Goal: Transaction & Acquisition: Purchase product/service

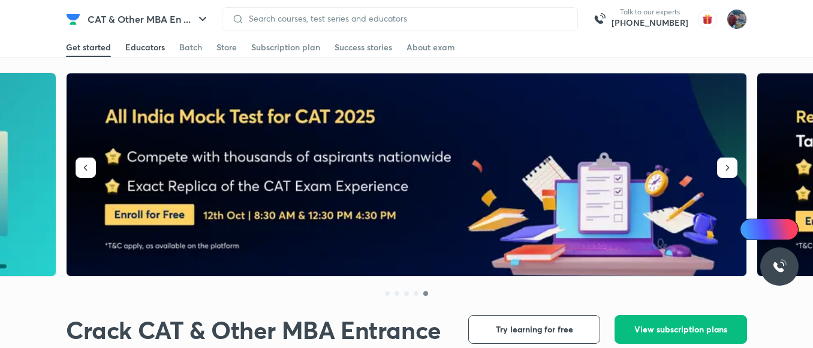
click at [136, 46] on div "Educators" at bounding box center [145, 47] width 40 height 12
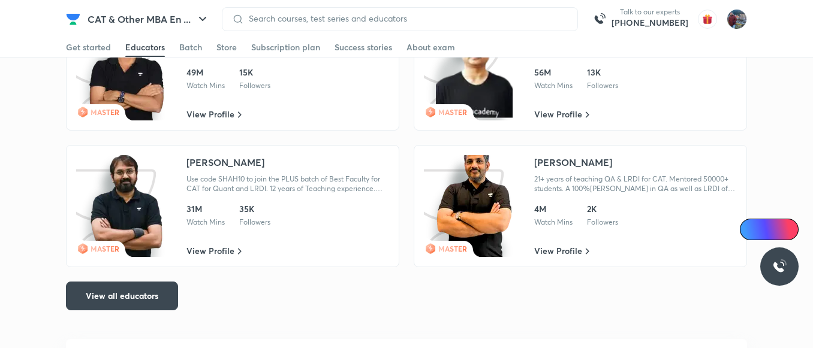
scroll to position [2124, 0]
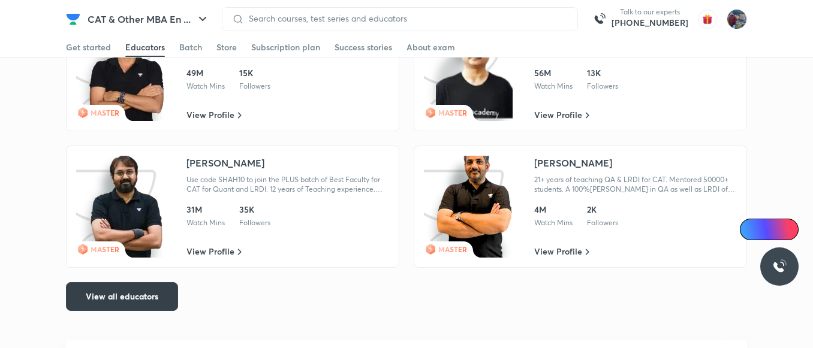
click at [143, 291] on span "View all educators" at bounding box center [122, 297] width 73 height 12
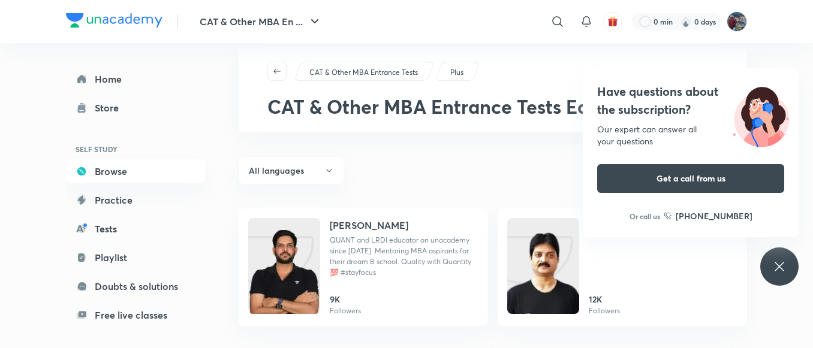
scroll to position [19, 0]
click at [771, 263] on div "Have questions about the subscription? Our expert can answer all your questions…" at bounding box center [780, 267] width 38 height 38
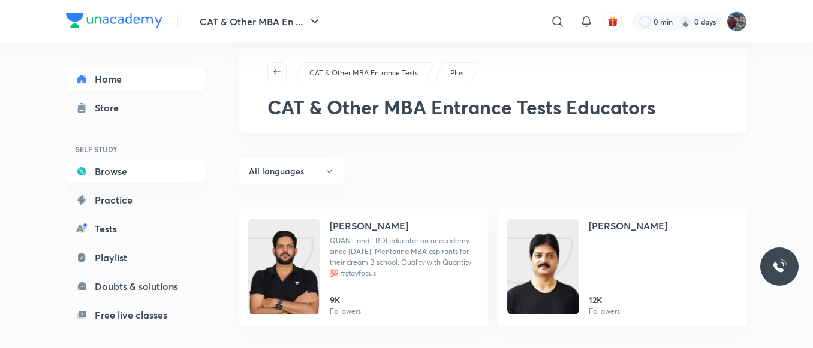
click at [121, 74] on link "Home" at bounding box center [135, 79] width 139 height 24
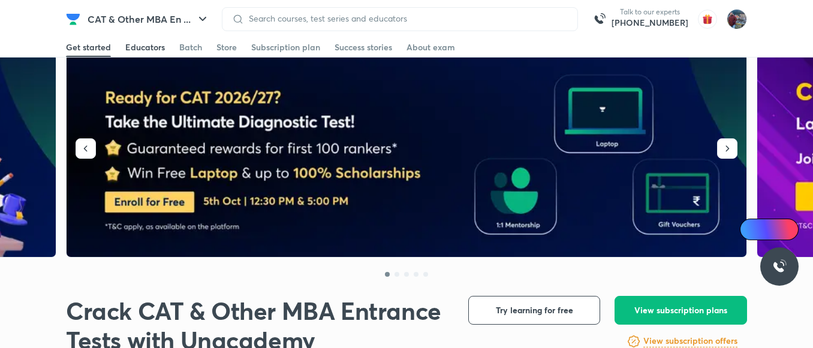
click at [137, 38] on link "Educators" at bounding box center [145, 47] width 40 height 19
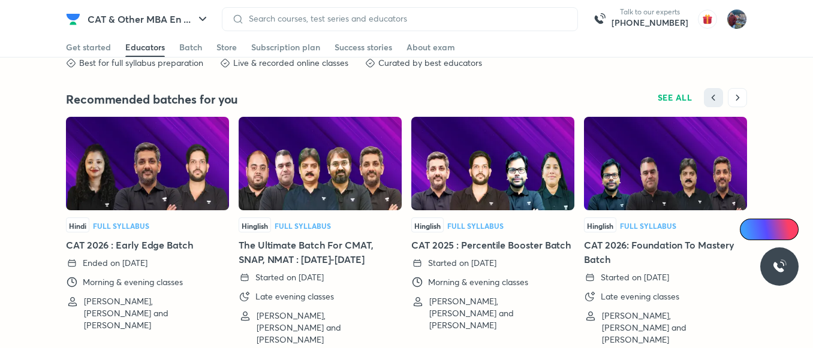
scroll to position [2704, 0]
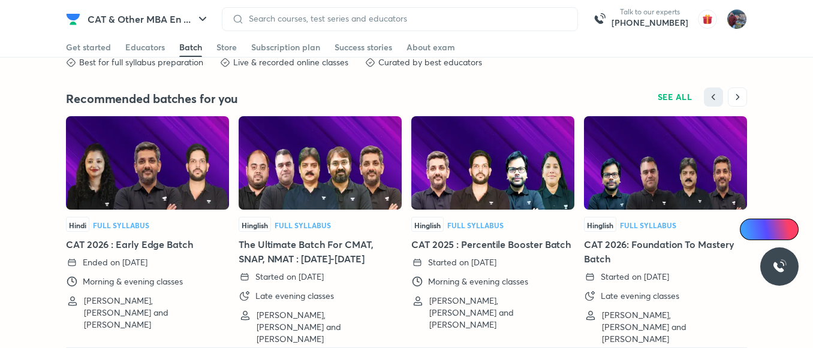
click at [84, 175] on img at bounding box center [147, 163] width 163 height 94
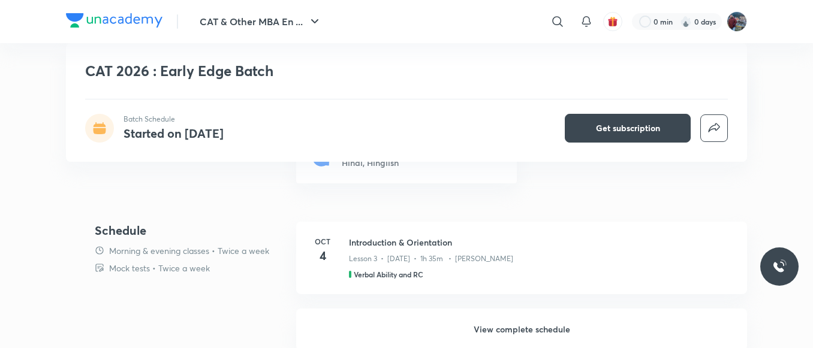
scroll to position [522, 0]
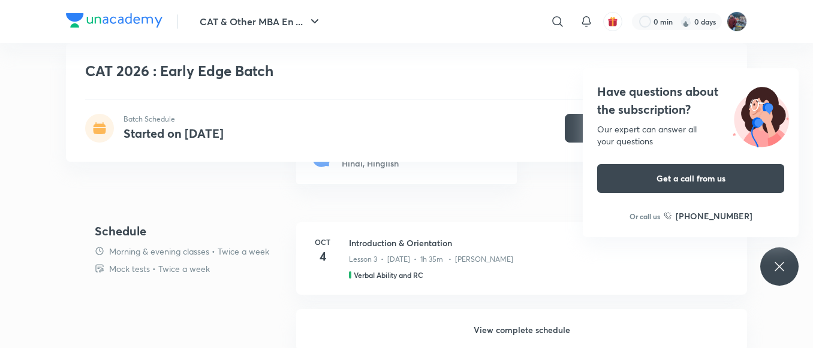
click at [792, 272] on div "Have questions about the subscription? Our expert can answer all your questions…" at bounding box center [780, 267] width 38 height 38
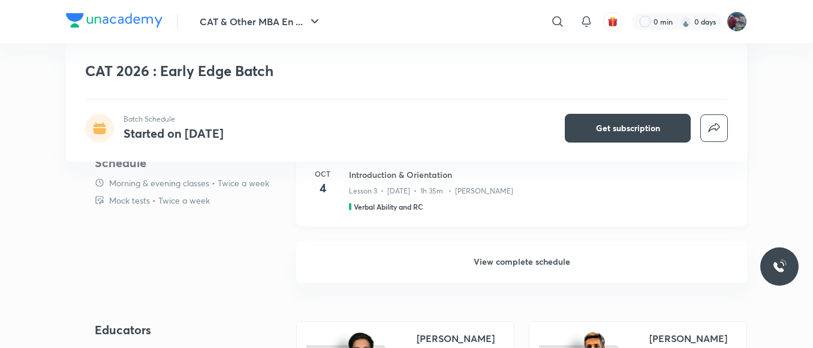
scroll to position [591, 0]
click at [491, 254] on h6 "View complete schedule" at bounding box center [521, 262] width 451 height 42
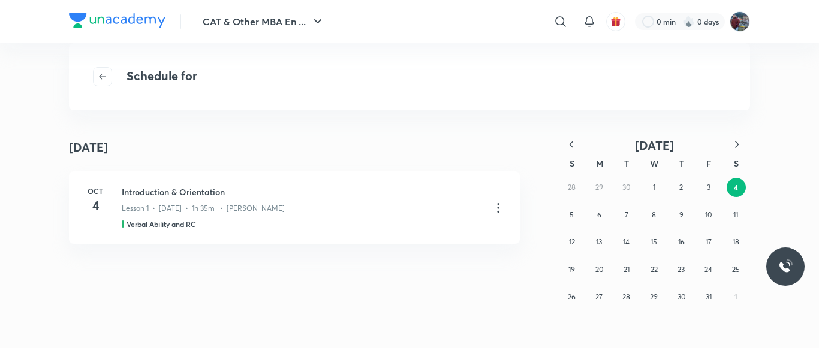
click at [634, 191] on div "28 29 30 1 2 3 4 5 6 7 8 9 10 11 12 13 14 15 16 17 18 19 20 21 22 23 24 25 26 2…" at bounding box center [654, 242] width 192 height 137
click at [653, 183] on abbr "1" at bounding box center [654, 187] width 2 height 9
click at [685, 185] on button "2" at bounding box center [681, 187] width 19 height 19
click at [566, 211] on button "5" at bounding box center [572, 215] width 19 height 19
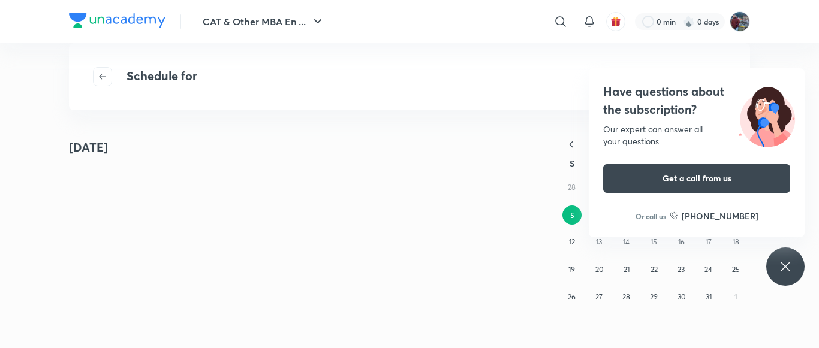
click at [794, 280] on div "Have questions about the subscription? Our expert can answer all your questions…" at bounding box center [786, 267] width 38 height 38
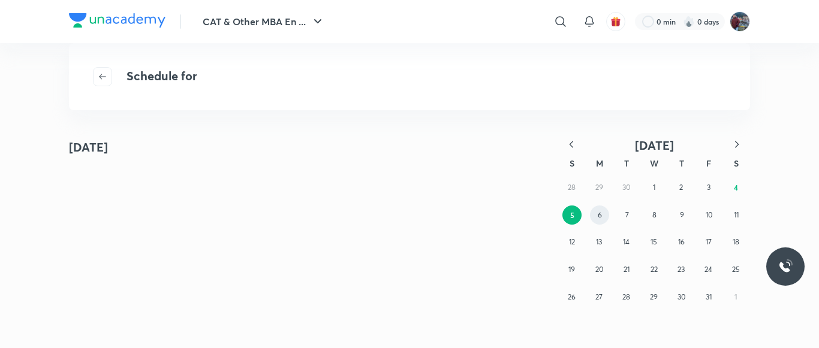
click at [598, 216] on abbr "6" at bounding box center [600, 215] width 4 height 9
click at [624, 213] on button "7" at bounding box center [627, 215] width 19 height 19
click at [654, 220] on abbr "8" at bounding box center [655, 215] width 4 height 9
click at [675, 221] on button "9" at bounding box center [681, 215] width 19 height 19
click at [741, 184] on button "4" at bounding box center [735, 187] width 19 height 19
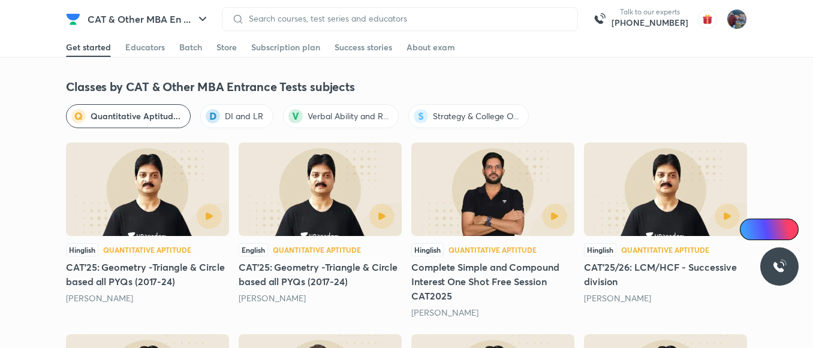
scroll to position [1461, 0]
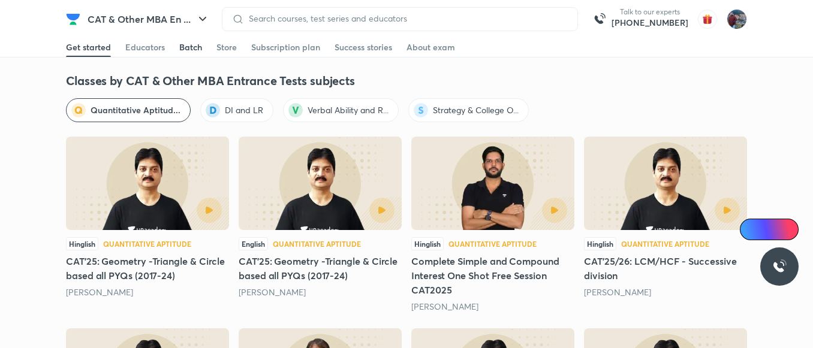
click at [187, 49] on div "Batch" at bounding box center [190, 47] width 23 height 12
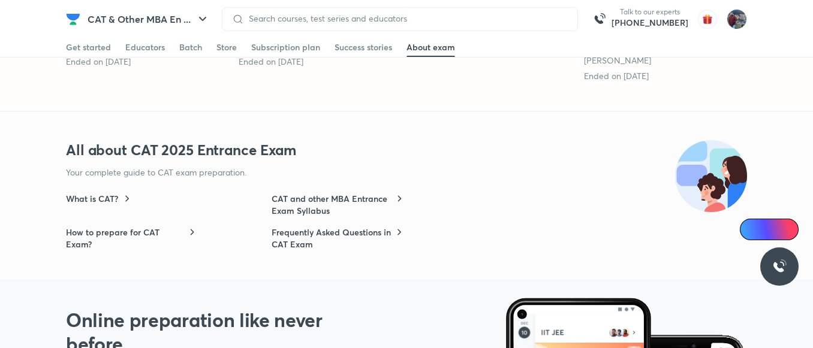
scroll to position [3226, 0]
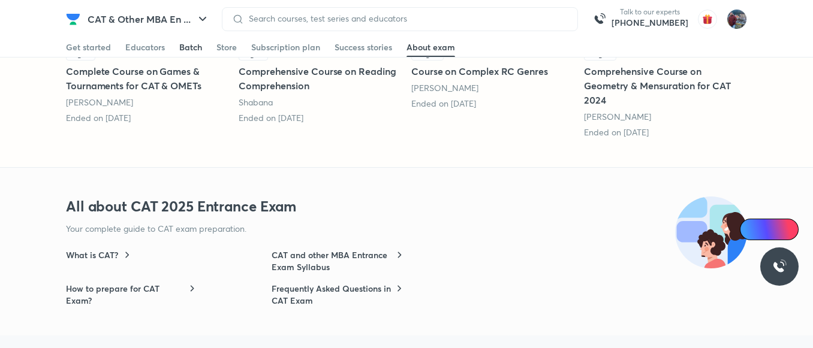
click at [187, 50] on div "Batch" at bounding box center [190, 47] width 23 height 12
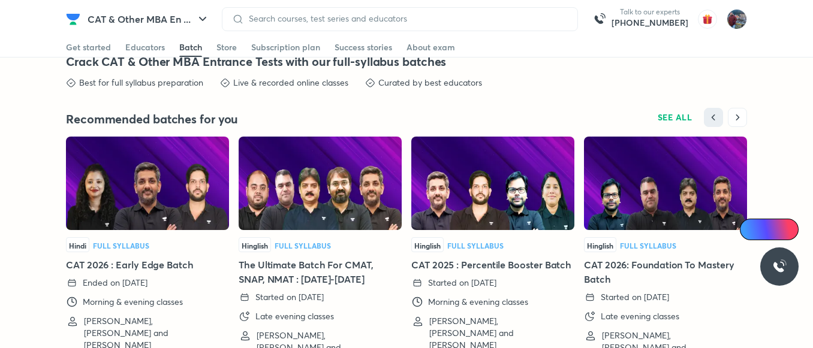
scroll to position [2684, 0]
click at [659, 226] on img at bounding box center [665, 184] width 163 height 94
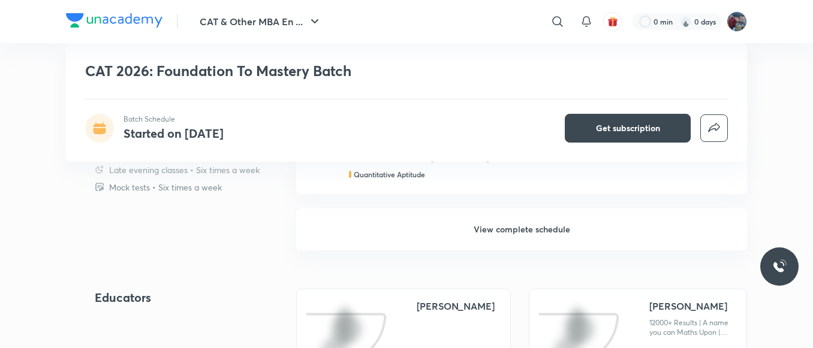
scroll to position [1199, 0]
click at [497, 229] on h6 "View complete schedule" at bounding box center [521, 229] width 451 height 42
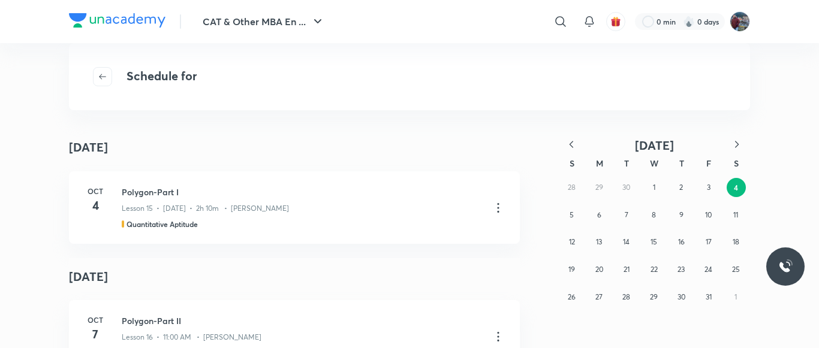
click at [572, 141] on icon "button" at bounding box center [572, 145] width 12 height 12
click at [623, 194] on button "2" at bounding box center [626, 187] width 19 height 19
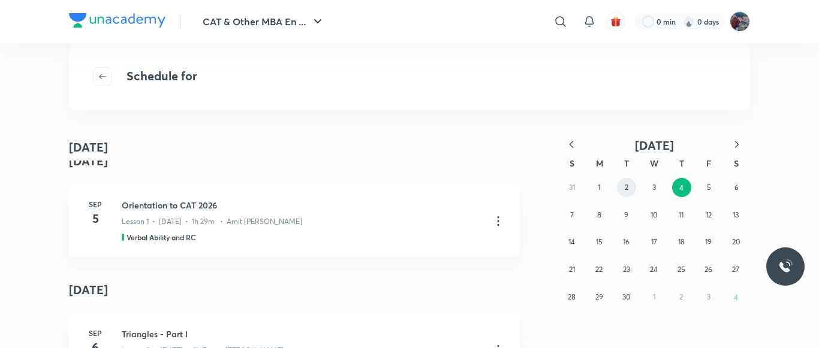
scroll to position [245, 0]
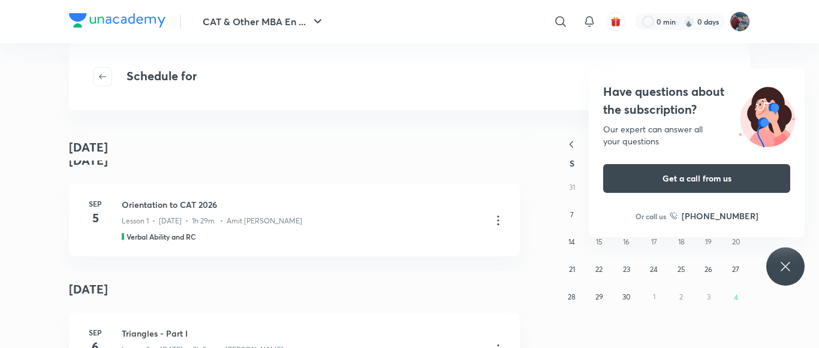
click at [774, 268] on div "Have questions about the subscription? Our expert can answer all your questions…" at bounding box center [786, 267] width 38 height 38
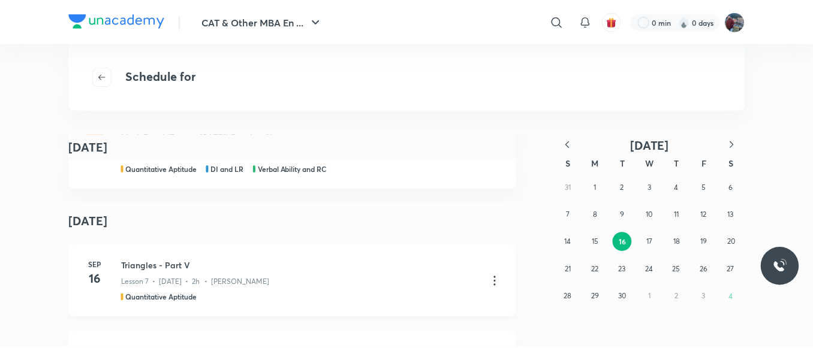
scroll to position [1436, 0]
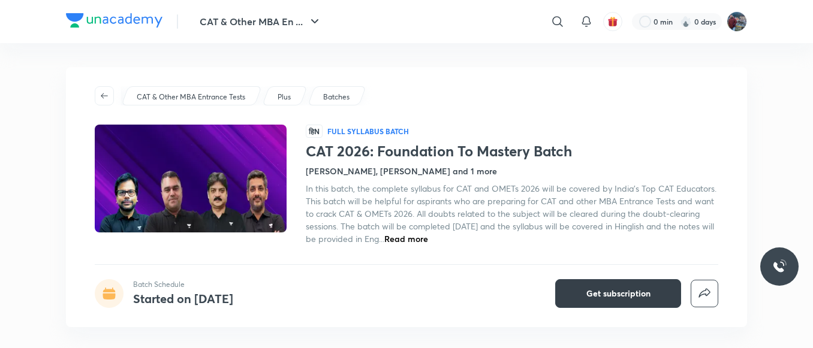
click at [602, 298] on span "Get subscription" at bounding box center [619, 294] width 64 height 12
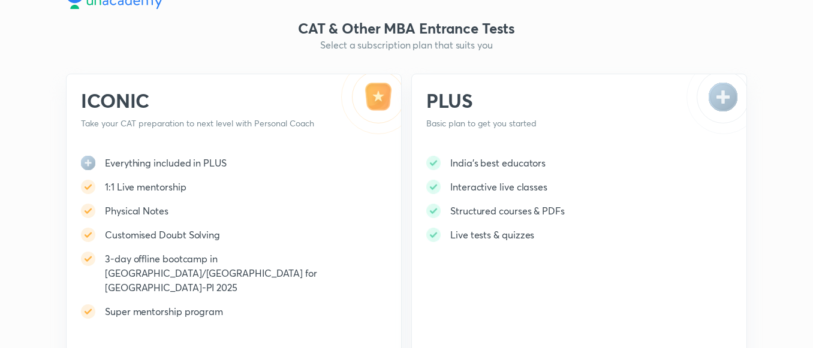
scroll to position [30, 0]
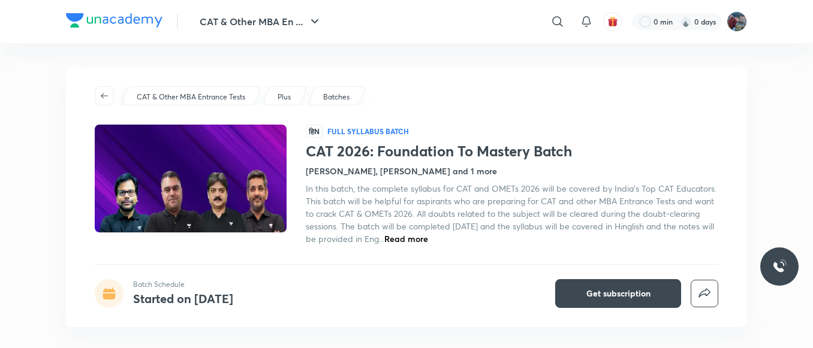
click at [108, 11] on div "CAT & Other MBA En ... ​ 0 min 0 days" at bounding box center [406, 21] width 681 height 43
click at [112, 19] on img at bounding box center [114, 20] width 97 height 14
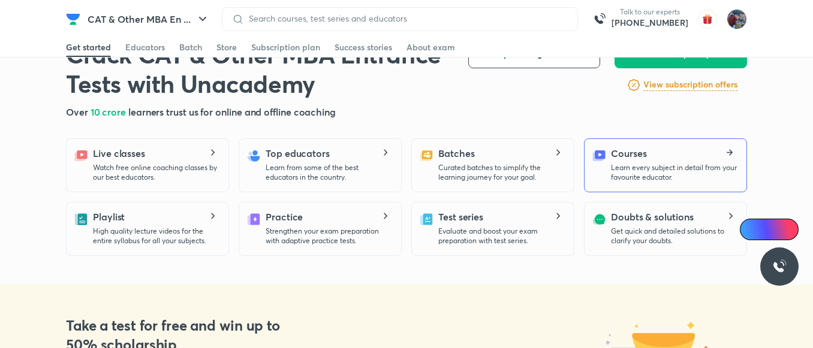
click at [672, 158] on div "Courses Learn every subject in detail from your favourite educator." at bounding box center [674, 164] width 126 height 36
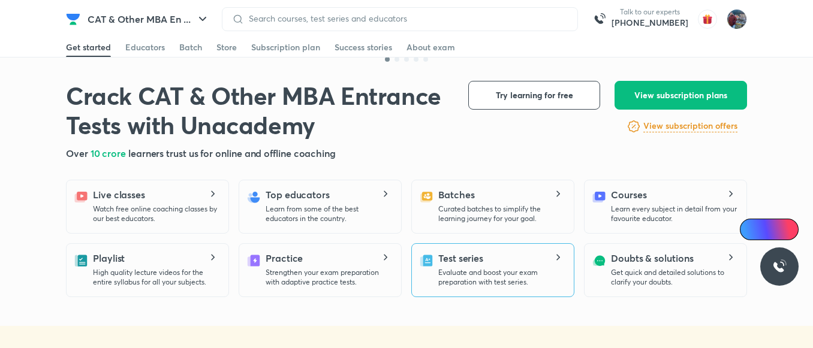
scroll to position [250, 0]
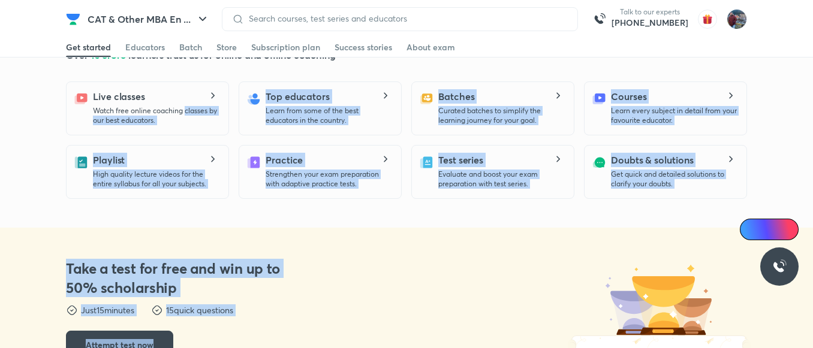
click at [349, 232] on div "Take a test for free and win up to 50% scholarship Take a test for free and win…" at bounding box center [406, 309] width 681 height 163
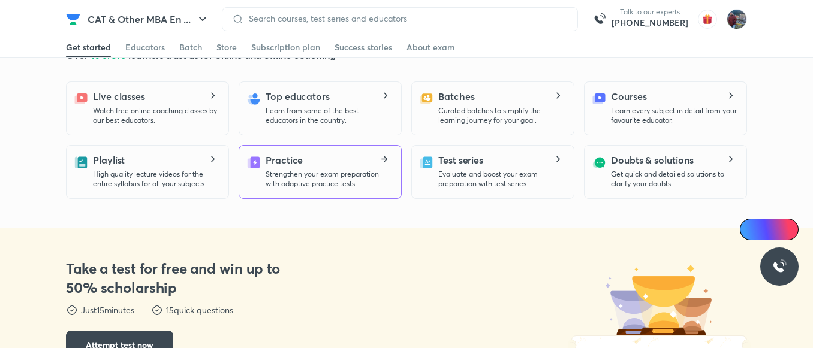
click at [302, 172] on p "Strengthen your exam preparation with adaptive practice tests." at bounding box center [329, 179] width 126 height 19
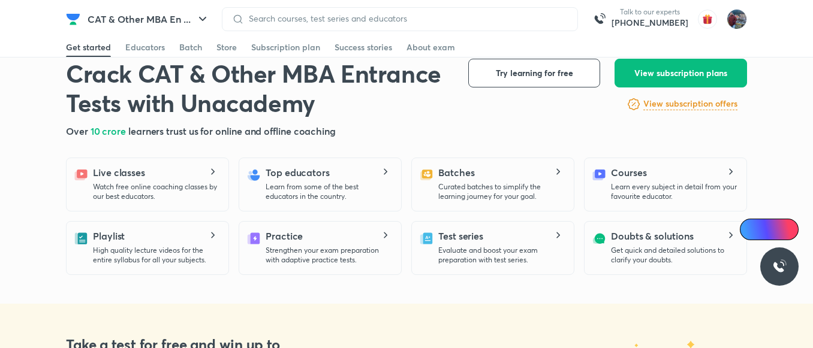
scroll to position [258, 0]
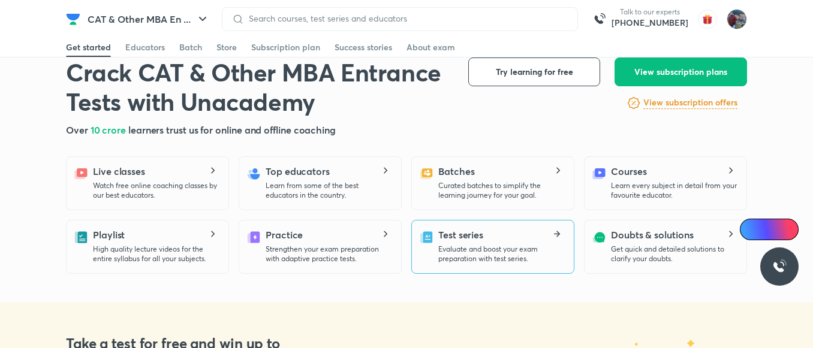
click at [462, 243] on div "Test series Evaluate and boost your exam preparation with test series." at bounding box center [501, 246] width 126 height 36
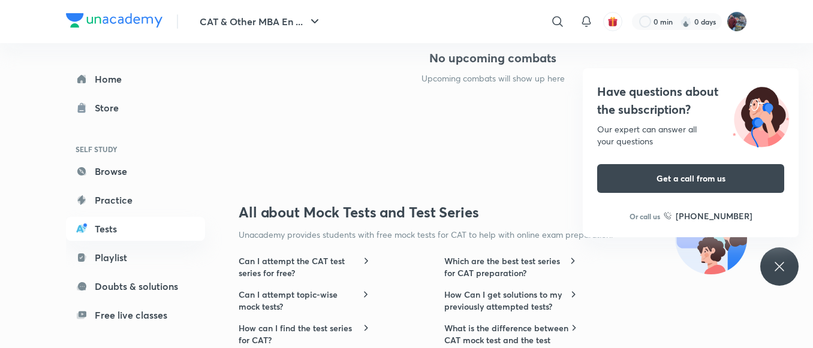
scroll to position [1172, 0]
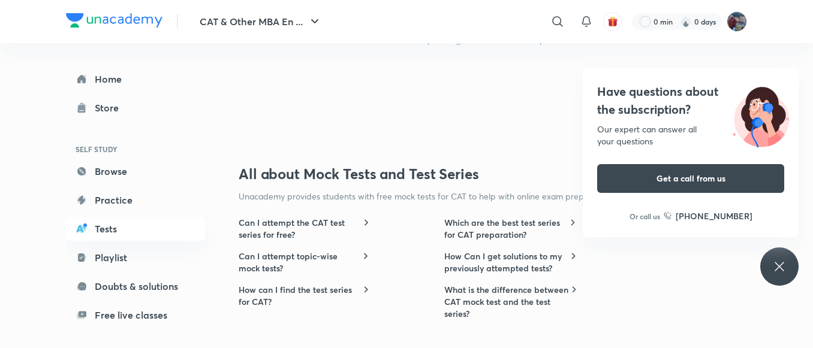
click at [774, 263] on icon at bounding box center [780, 267] width 14 height 14
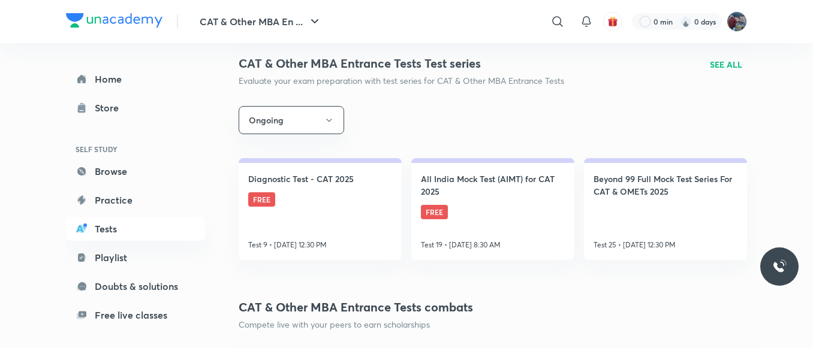
scroll to position [271, 0]
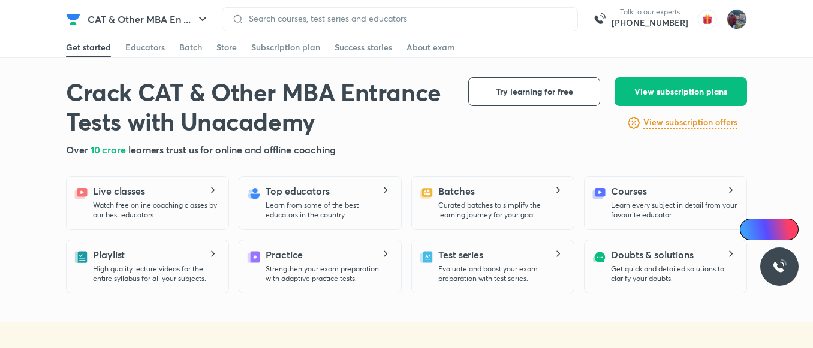
scroll to position [238, 0]
click at [647, 265] on p "Get quick and detailed solutions to clarify your doubts." at bounding box center [674, 274] width 126 height 19
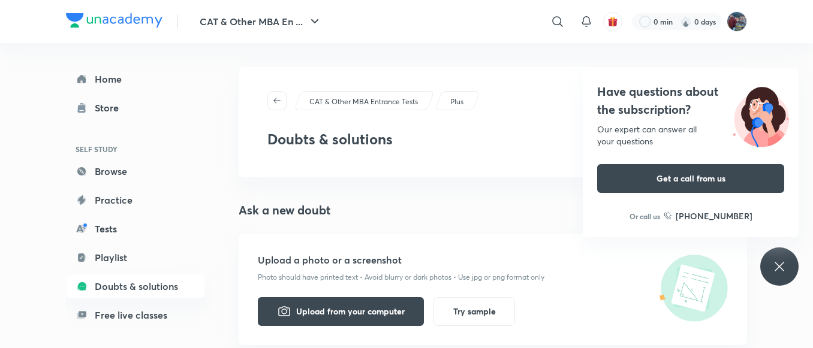
click at [769, 270] on div "Have questions about the subscription? Our expert can answer all your questions…" at bounding box center [780, 267] width 38 height 38
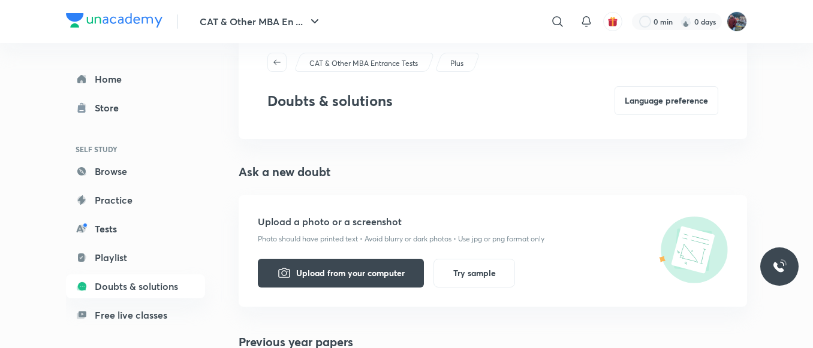
scroll to position [25, 0]
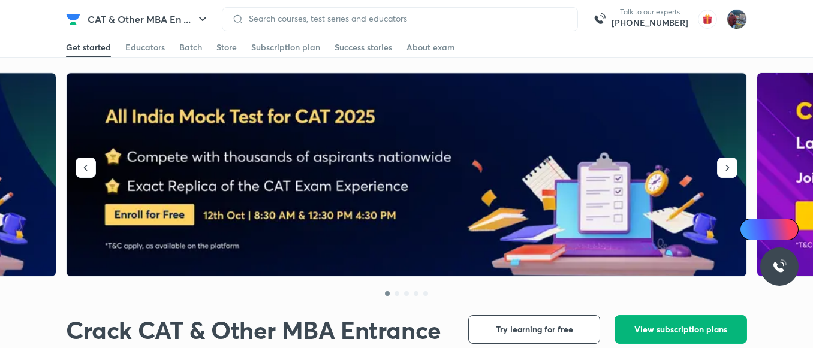
click at [652, 326] on span "View subscription plans" at bounding box center [681, 330] width 93 height 12
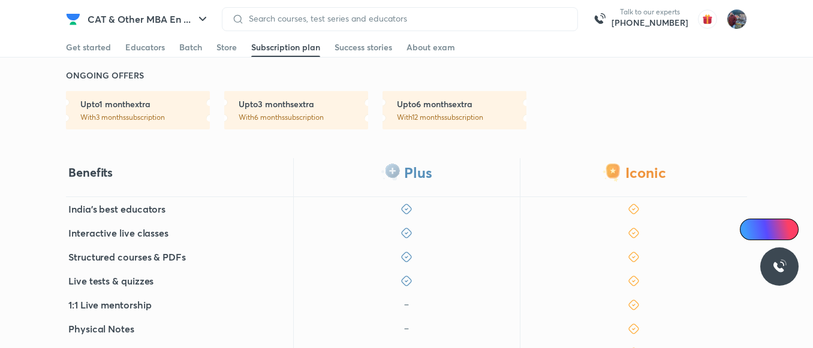
scroll to position [256, 0]
click at [752, 230] on img at bounding box center [752, 230] width 10 height 10
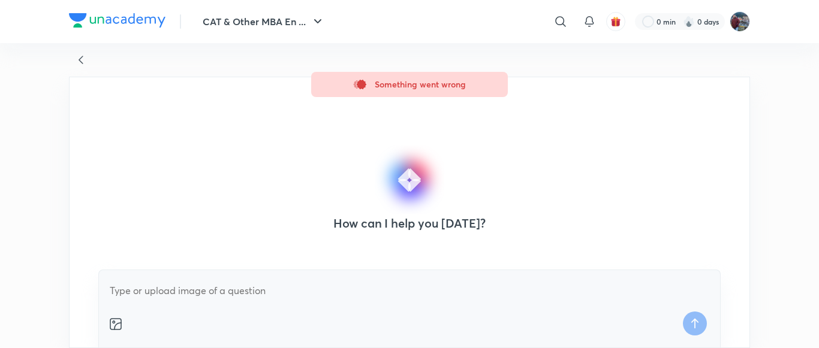
click at [247, 289] on textarea at bounding box center [410, 291] width 602 height 22
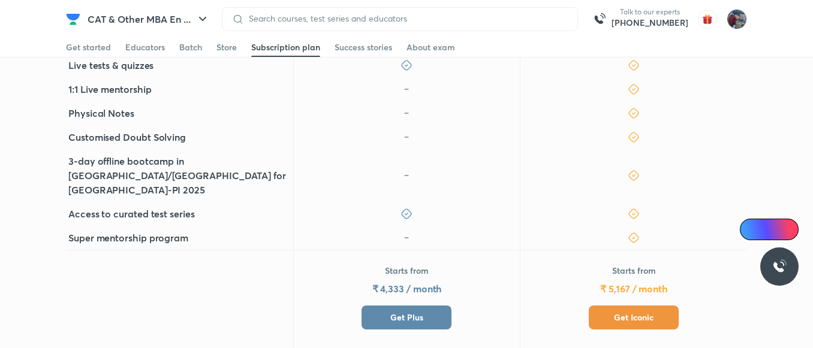
scroll to position [473, 0]
click at [601, 305] on button "Get Iconic" at bounding box center [634, 317] width 90 height 24
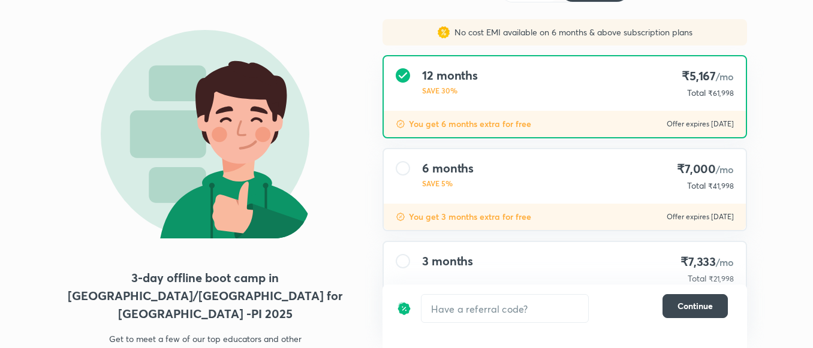
scroll to position [70, 0]
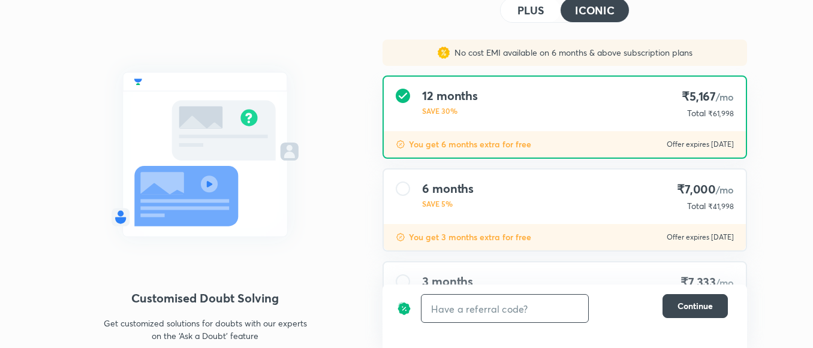
click at [483, 308] on input "text" at bounding box center [505, 309] width 167 height 28
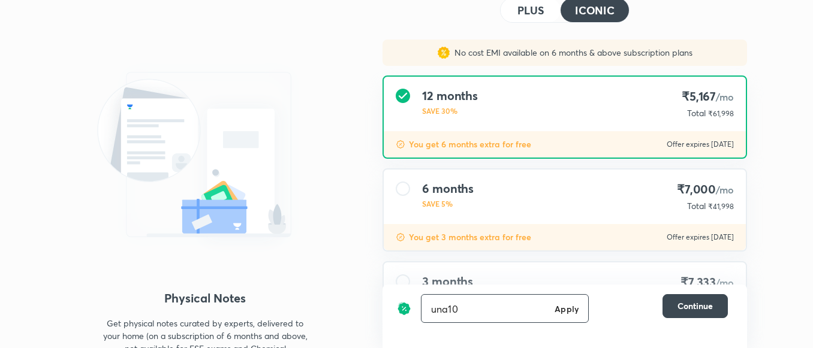
type input "una10"
click at [563, 304] on h6 "Apply" at bounding box center [567, 309] width 24 height 13
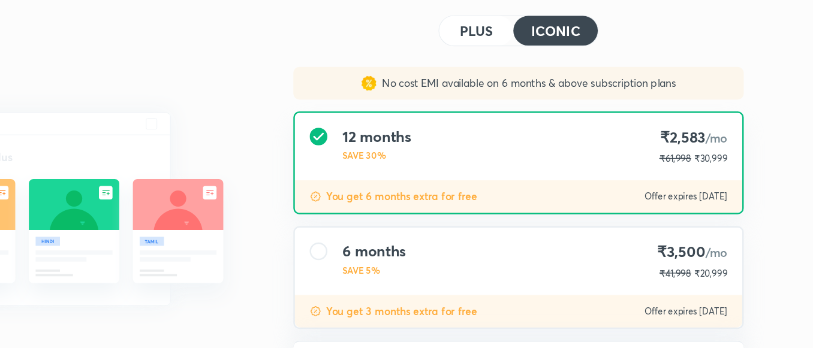
scroll to position [47, 0]
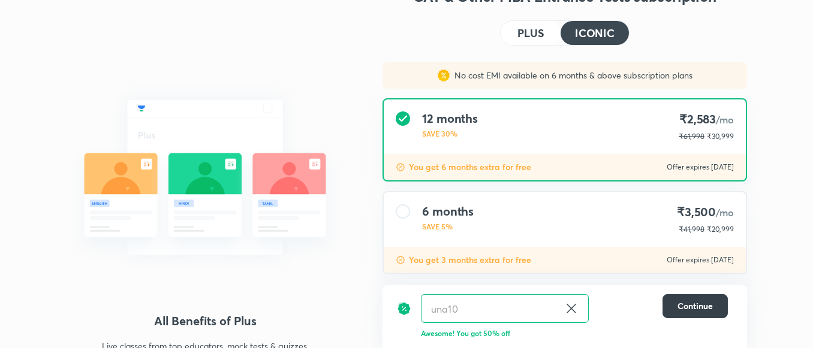
click at [676, 303] on button "Continue" at bounding box center [695, 307] width 65 height 24
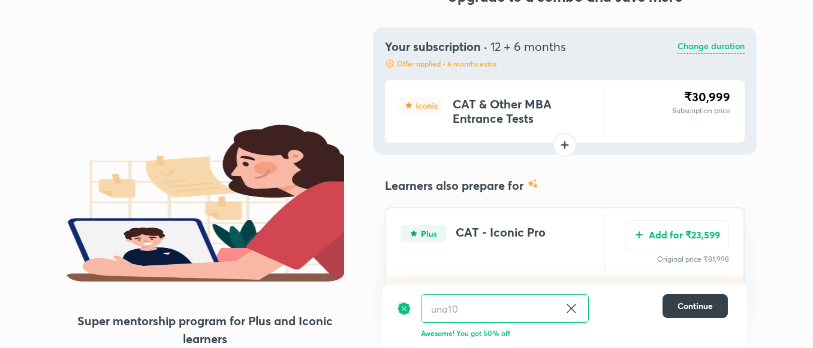
click at [690, 308] on span "Continue" at bounding box center [695, 306] width 35 height 12
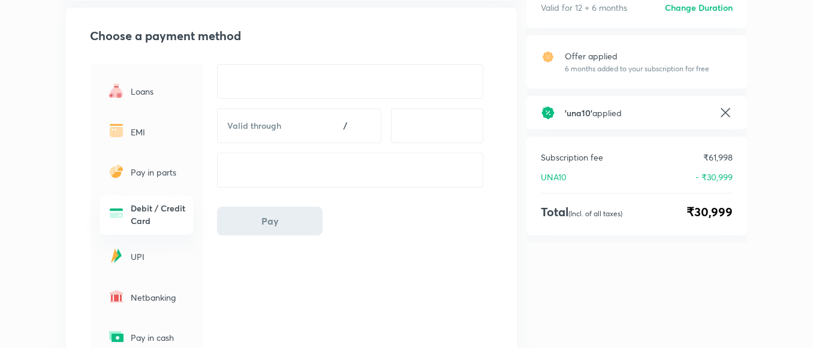
scroll to position [130, 0]
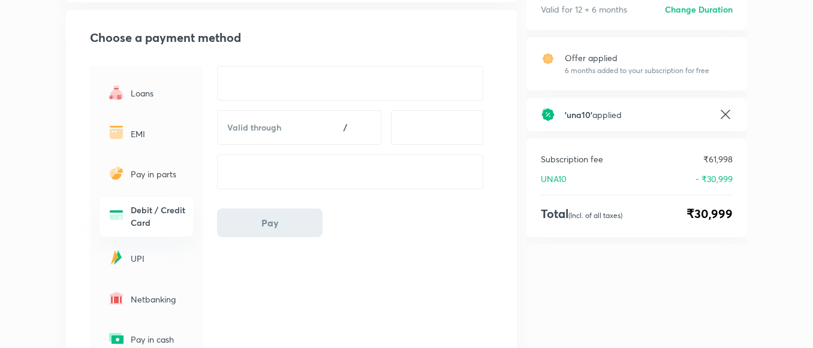
click at [141, 169] on p "Pay in parts" at bounding box center [158, 174] width 55 height 13
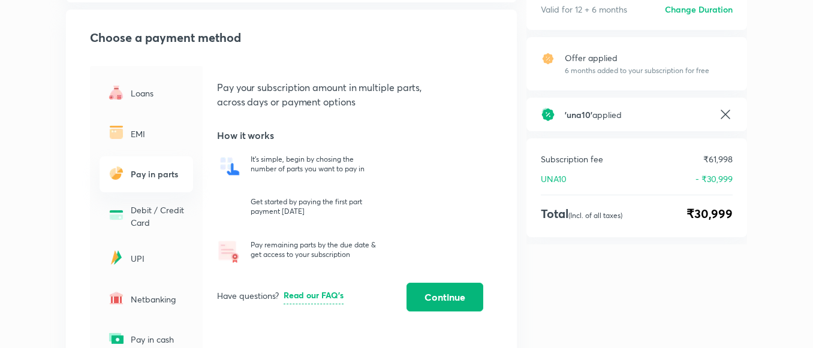
click at [435, 286] on button "Continue" at bounding box center [445, 297] width 77 height 29
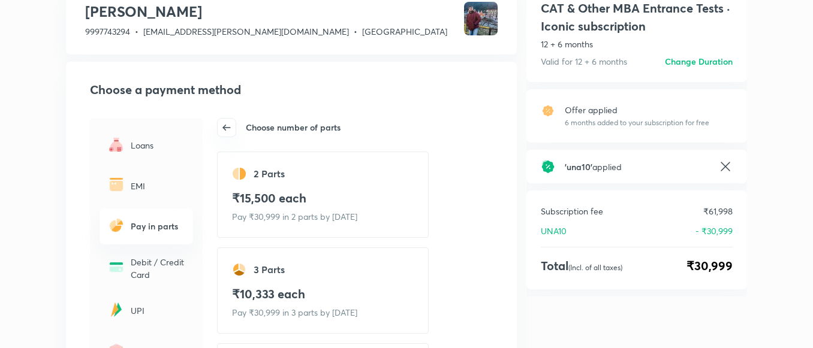
scroll to position [76, 0]
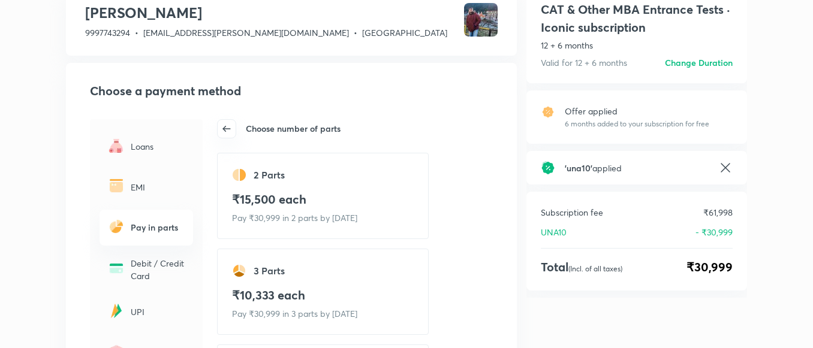
click at [224, 128] on icon "button" at bounding box center [224, 129] width 2 height 5
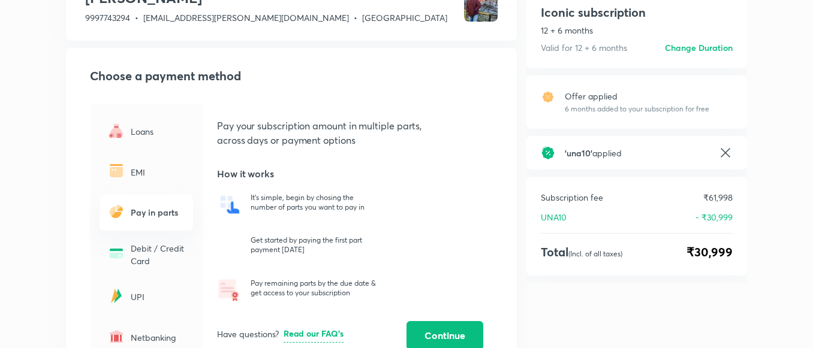
scroll to position [71, 0]
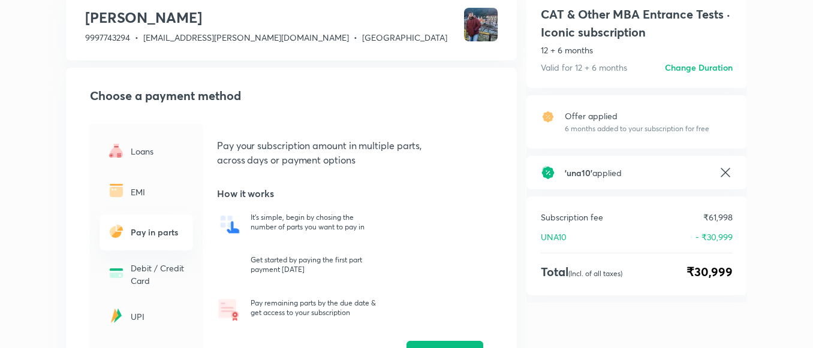
click at [135, 198] on p "EMI" at bounding box center [158, 192] width 55 height 13
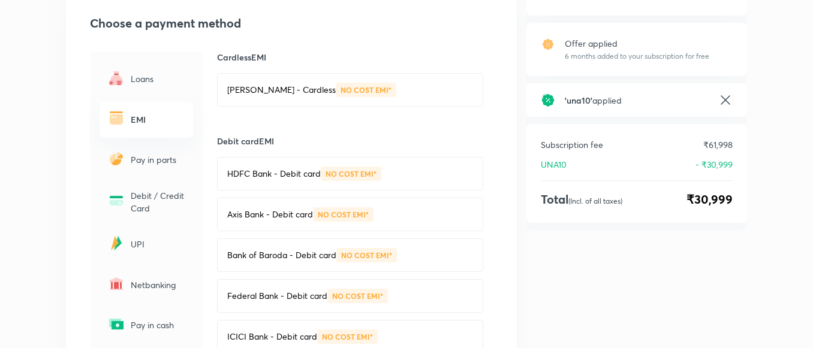
scroll to position [145, 0]
click at [139, 203] on p "Debit / Credit Card" at bounding box center [158, 200] width 55 height 25
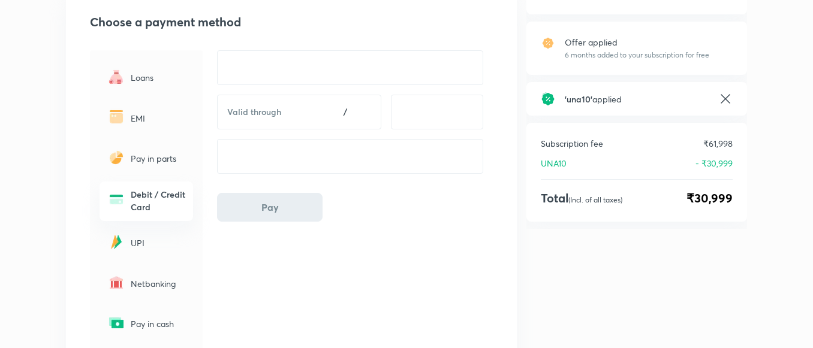
scroll to position [146, 0]
click at [126, 244] on div "UPI" at bounding box center [147, 242] width 94 height 35
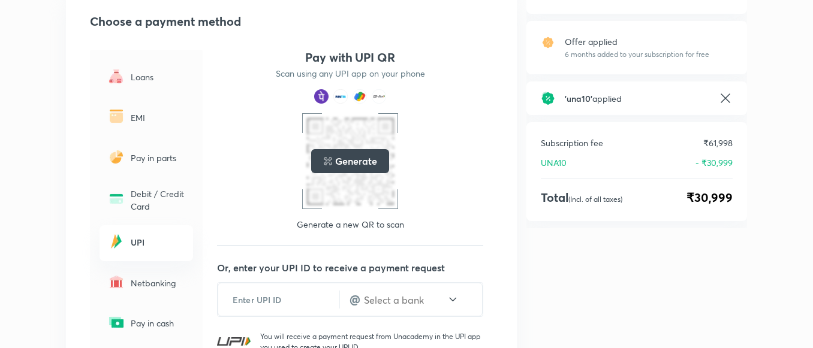
click at [353, 163] on h5 "Generate" at bounding box center [355, 161] width 41 height 14
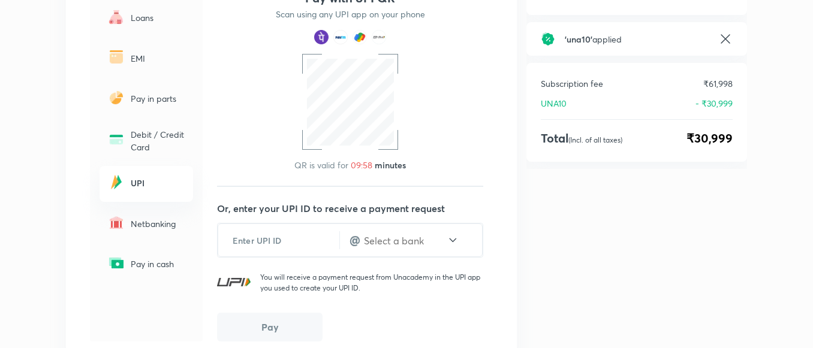
scroll to position [206, 0]
click at [143, 217] on div "Netbanking" at bounding box center [147, 223] width 94 height 35
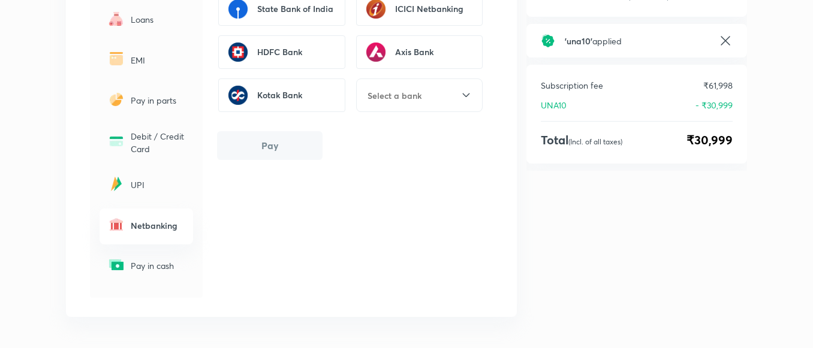
scroll to position [204, 0]
click at [155, 262] on p "Pay in cash" at bounding box center [158, 265] width 55 height 13
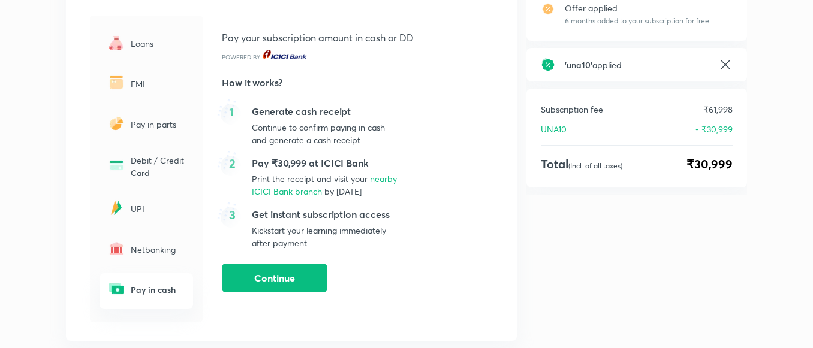
scroll to position [232, 0]
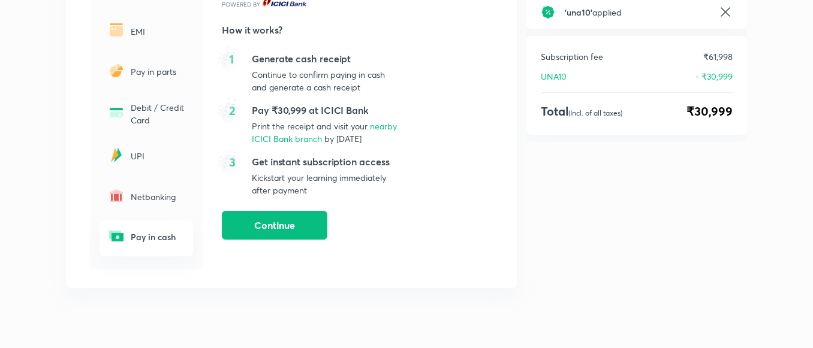
click at [140, 156] on p "UPI" at bounding box center [158, 156] width 55 height 13
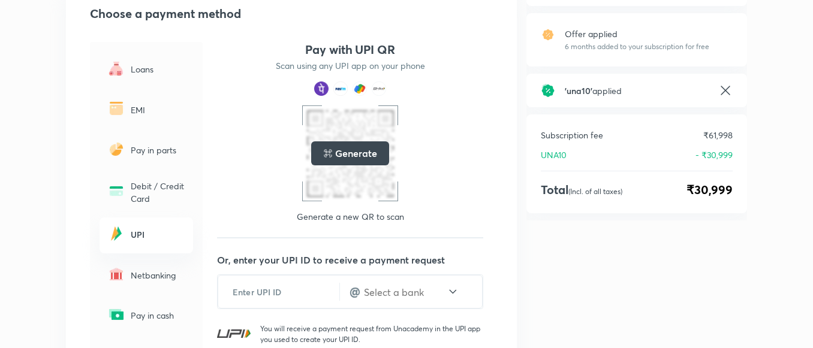
scroll to position [154, 0]
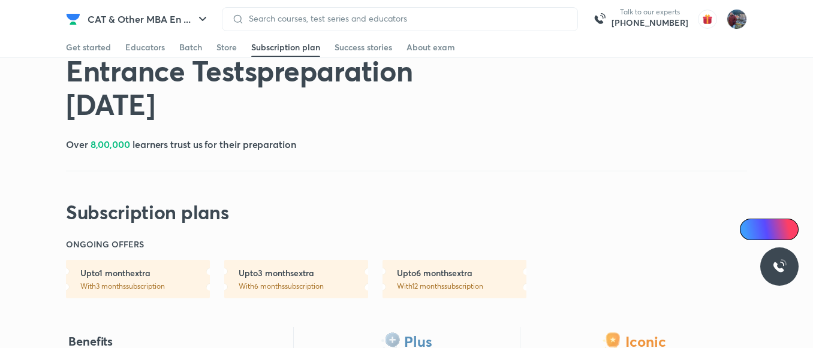
scroll to position [87, 0]
click at [187, 50] on div "Batch" at bounding box center [190, 47] width 23 height 12
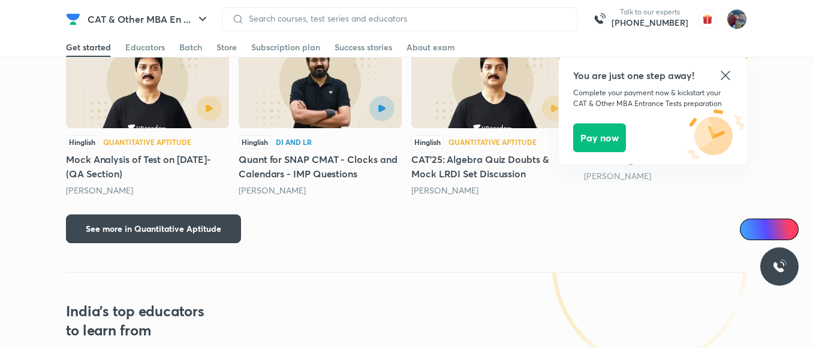
click at [725, 38] on header "CAT & Other MBA En ... Talk to our experts +91-8585858585 You are just one step…" at bounding box center [406, 19] width 813 height 38
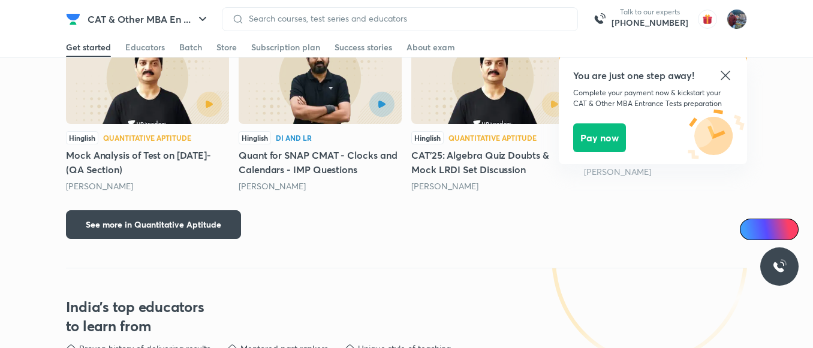
click at [725, 80] on icon at bounding box center [726, 75] width 14 height 14
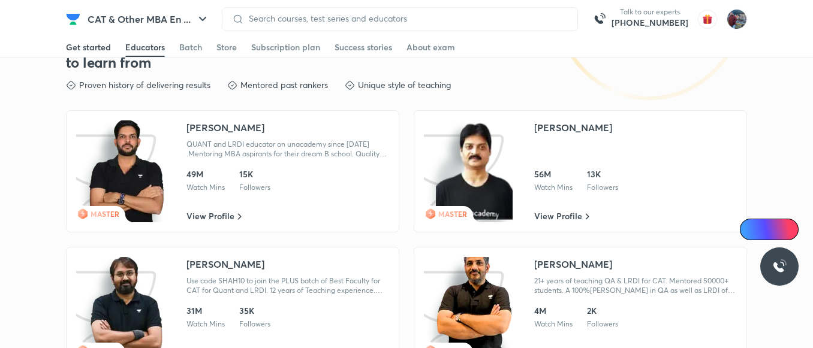
scroll to position [2023, 0]
click at [193, 49] on div "Batch" at bounding box center [190, 47] width 23 height 12
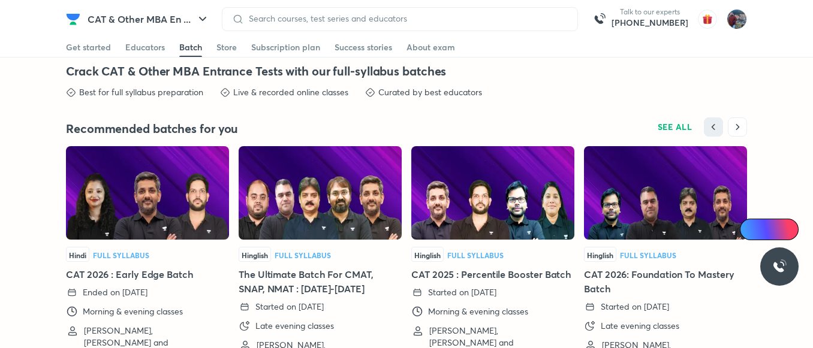
scroll to position [2684, 0]
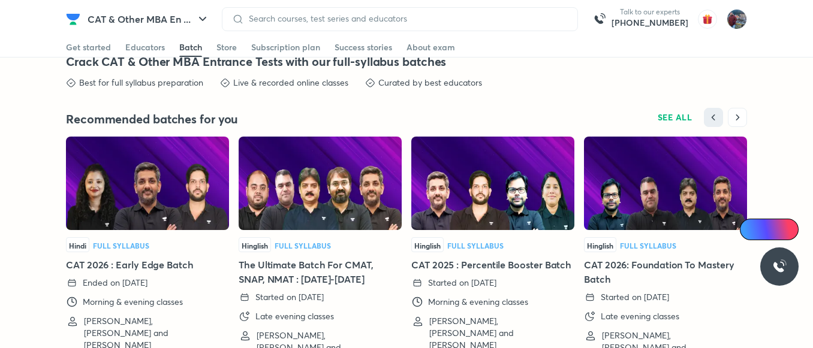
click at [130, 213] on img at bounding box center [147, 184] width 163 height 94
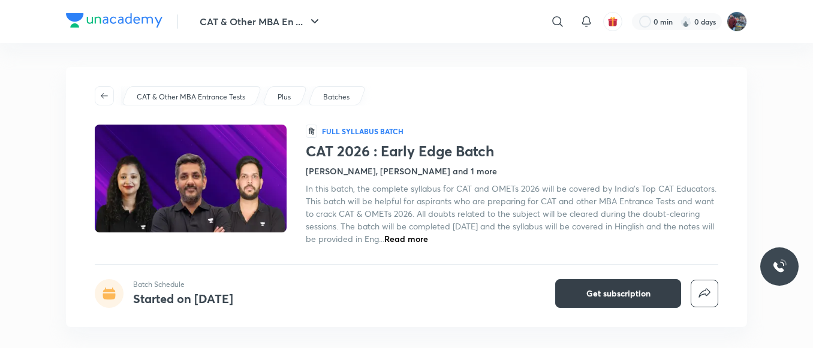
click at [610, 292] on span "Get subscription" at bounding box center [619, 294] width 64 height 12
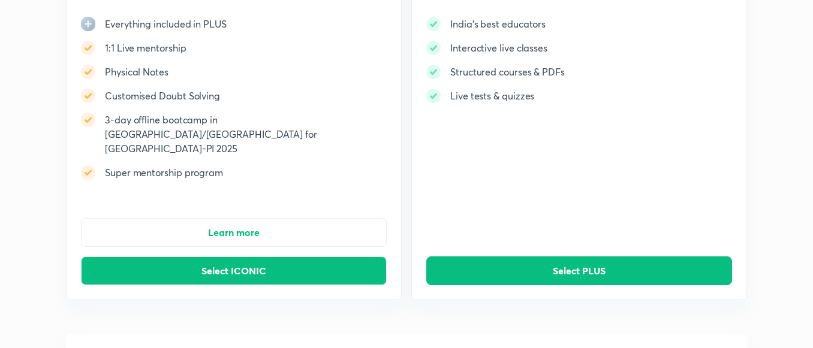
scroll to position [155, 0]
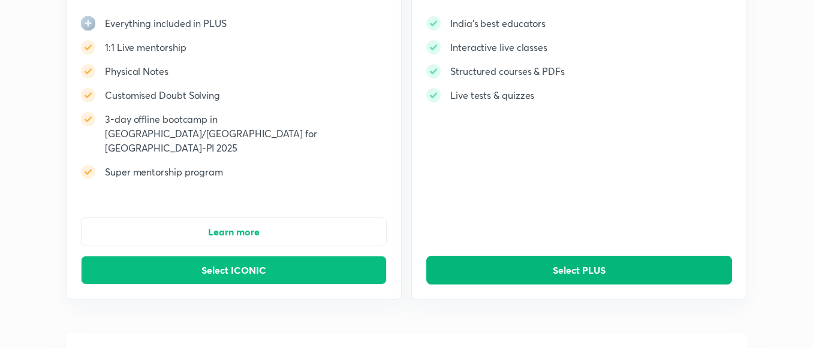
click at [542, 256] on button "Select PLUS" at bounding box center [579, 270] width 306 height 29
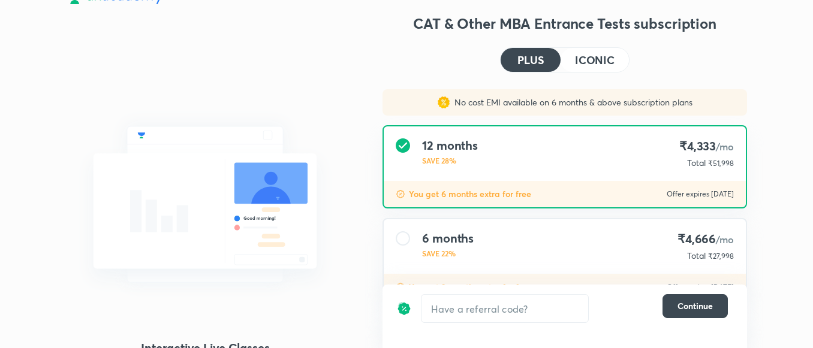
scroll to position [17, 0]
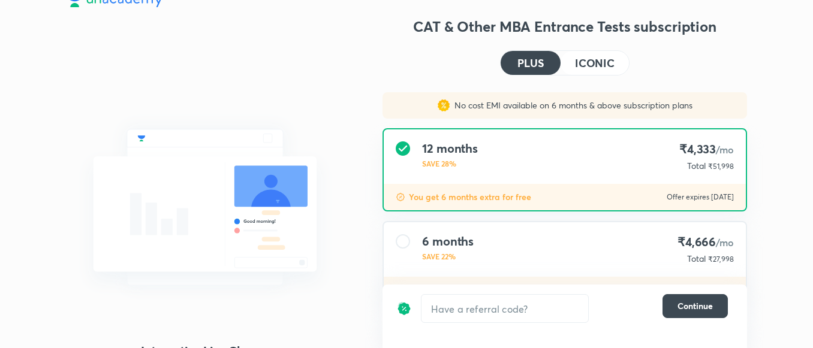
click at [594, 55] on button "ICONIC" at bounding box center [595, 63] width 68 height 24
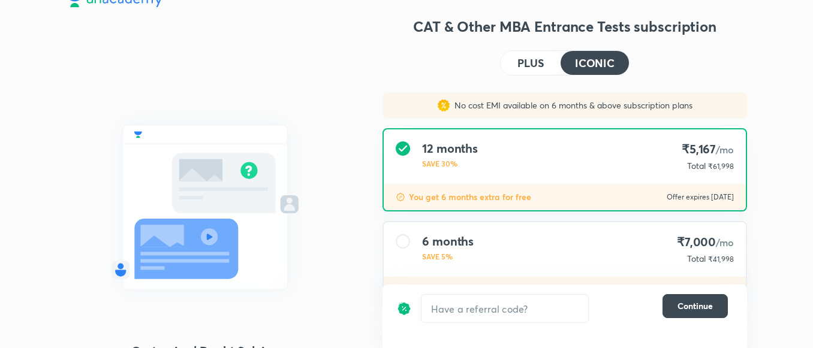
scroll to position [156, 0]
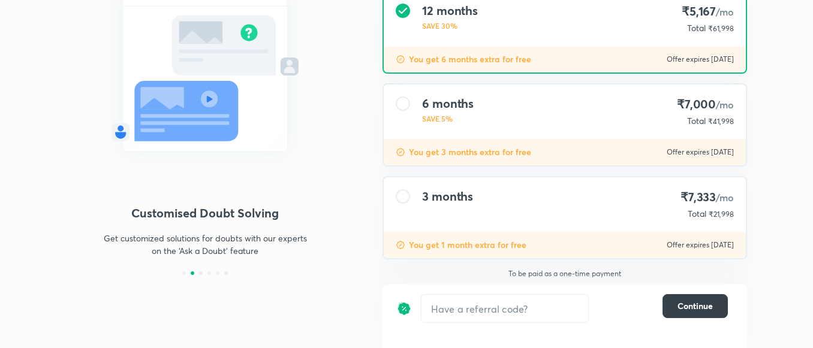
click at [689, 308] on span "Continue" at bounding box center [695, 306] width 35 height 12
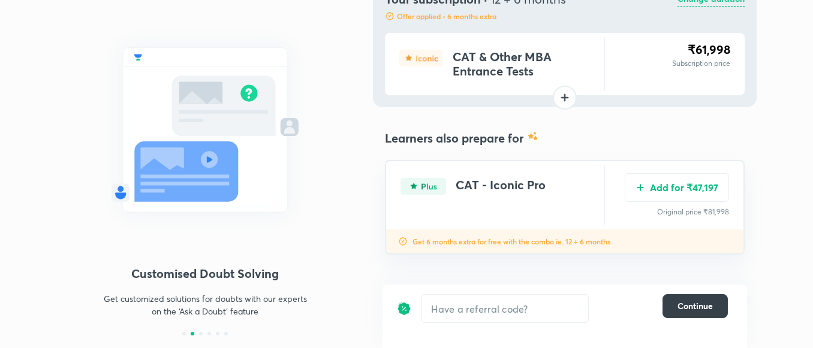
scroll to position [94, 0]
click at [698, 298] on button "Continue" at bounding box center [695, 307] width 65 height 24
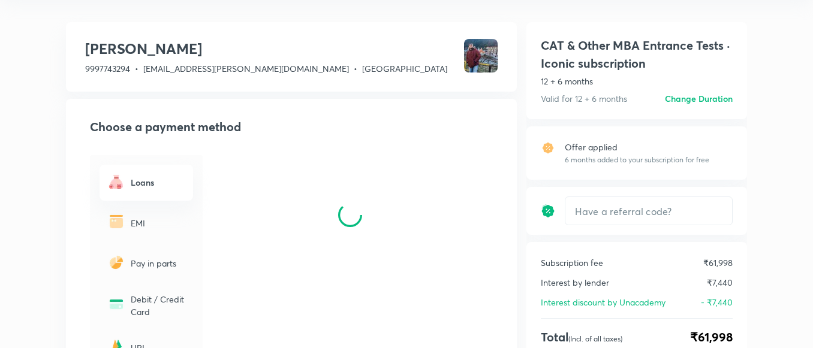
scroll to position [41, 0]
click at [120, 170] on div "Loans" at bounding box center [147, 181] width 94 height 35
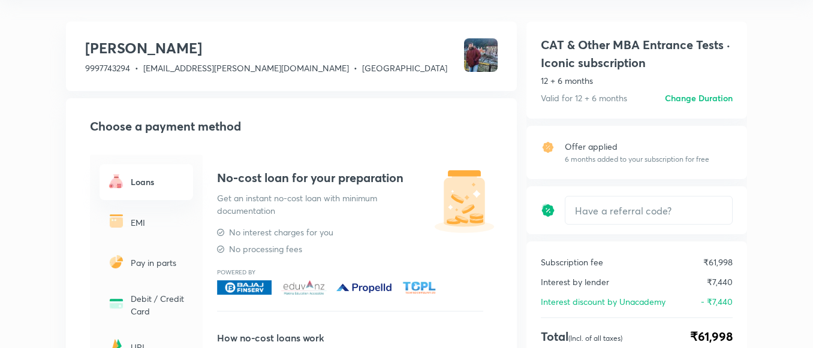
click at [135, 188] on h6 "Loans" at bounding box center [158, 182] width 55 height 13
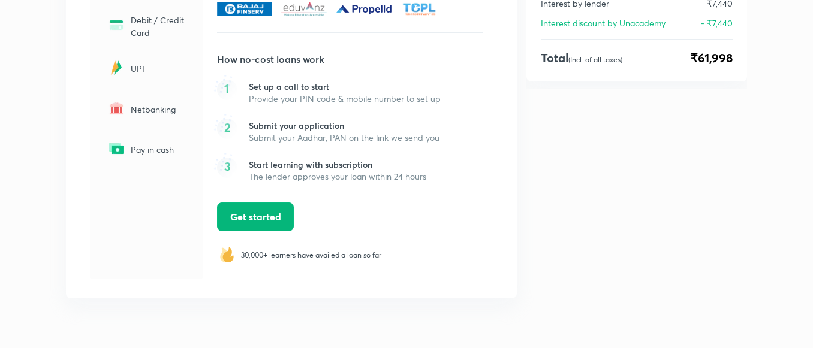
scroll to position [320, 0]
click at [253, 204] on button "Get started" at bounding box center [255, 216] width 77 height 29
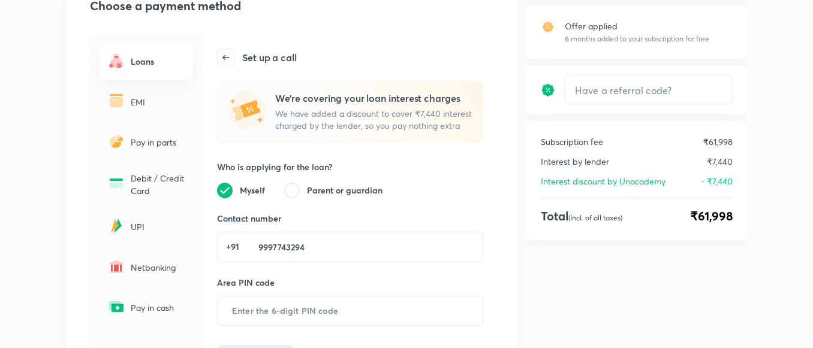
scroll to position [140, 0]
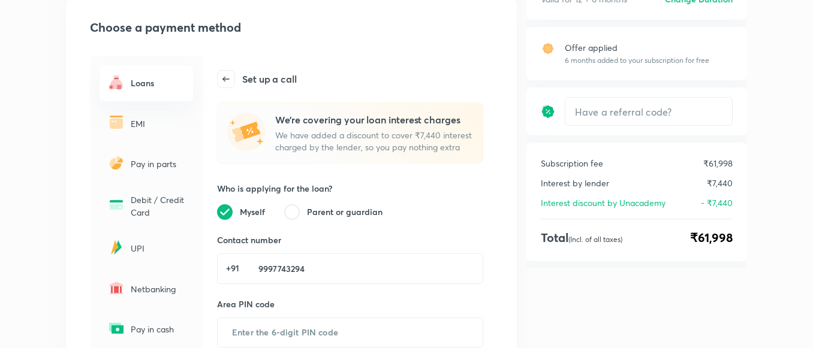
click at [229, 77] on icon at bounding box center [226, 79] width 17 height 17
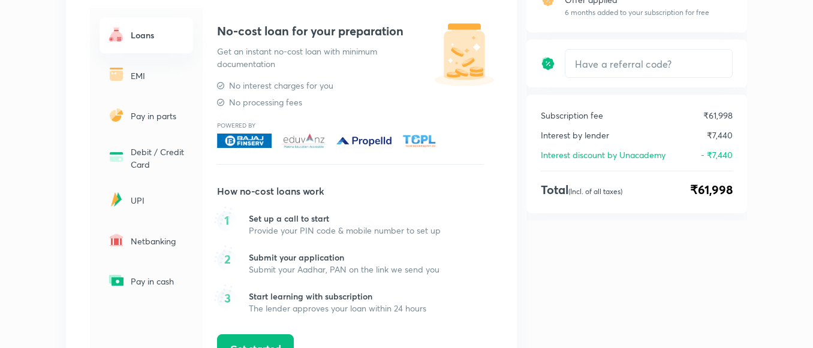
scroll to position [193, 0]
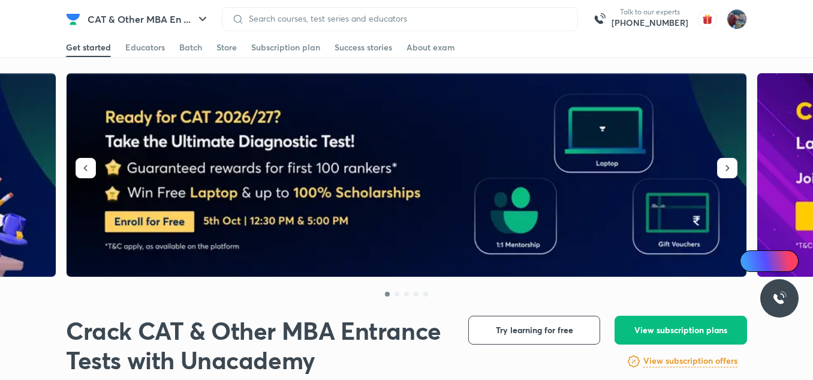
scroll to position [2641, 0]
